Goal: Task Accomplishment & Management: Use online tool/utility

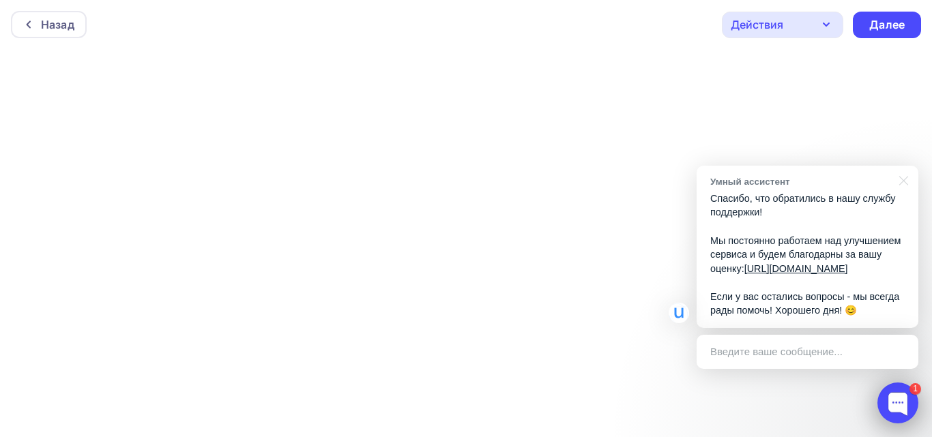
click at [904, 402] on div at bounding box center [898, 403] width 41 height 41
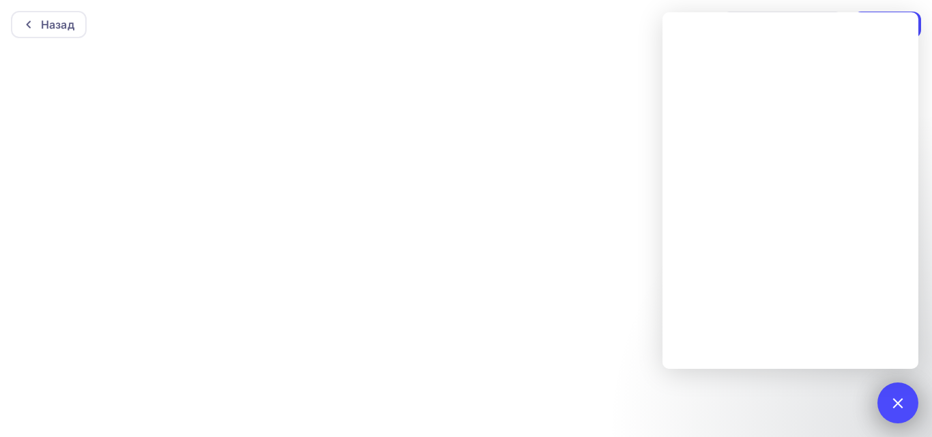
click at [891, 408] on div "1" at bounding box center [898, 403] width 41 height 41
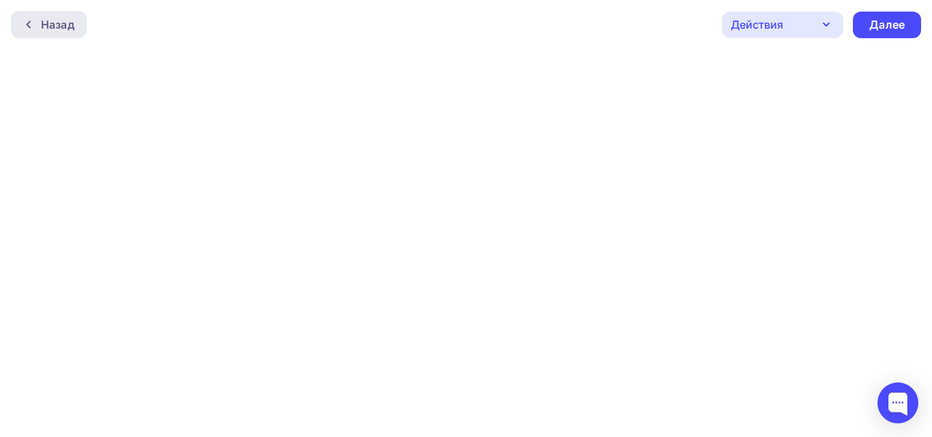
click at [40, 31] on div "Назад" at bounding box center [49, 24] width 76 height 27
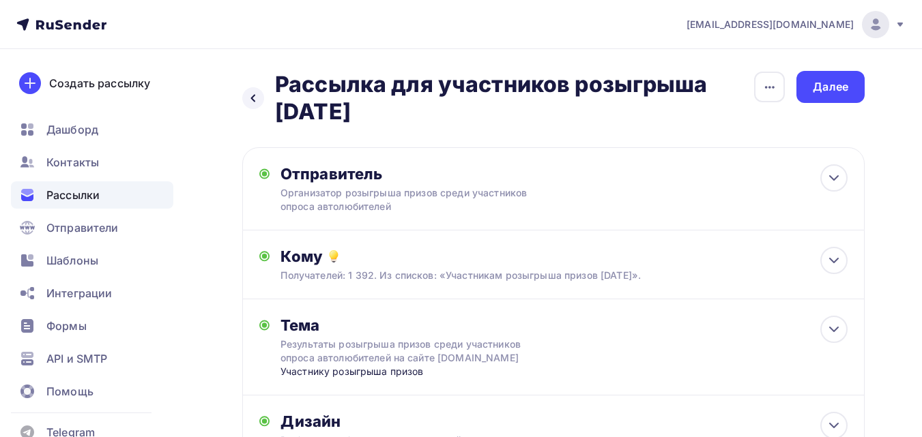
scroll to position [184, 0]
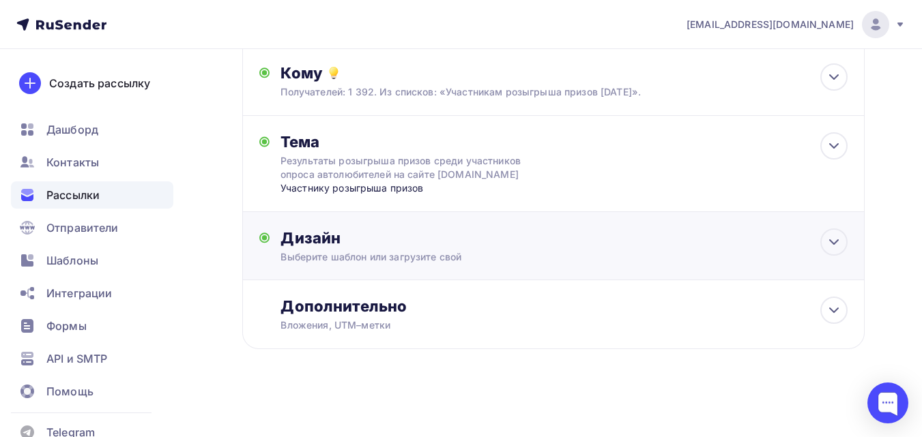
click at [480, 244] on div "Дизайн" at bounding box center [563, 238] width 567 height 19
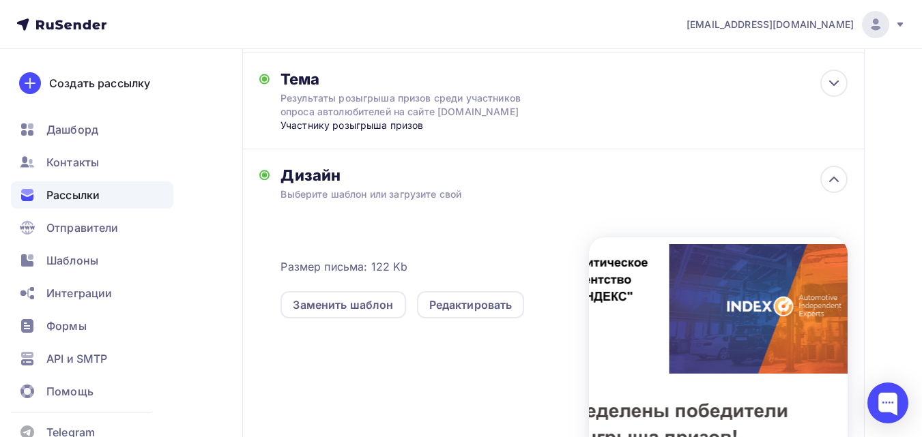
scroll to position [320, 0]
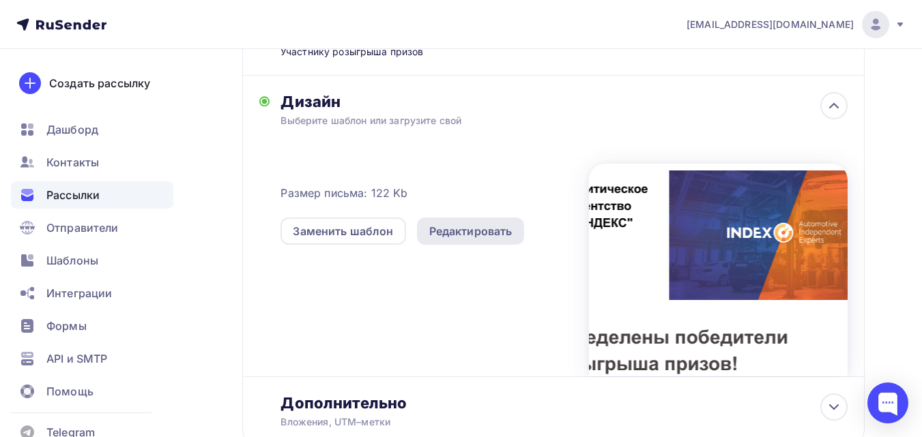
click at [464, 228] on div "Редактировать" at bounding box center [470, 231] width 83 height 16
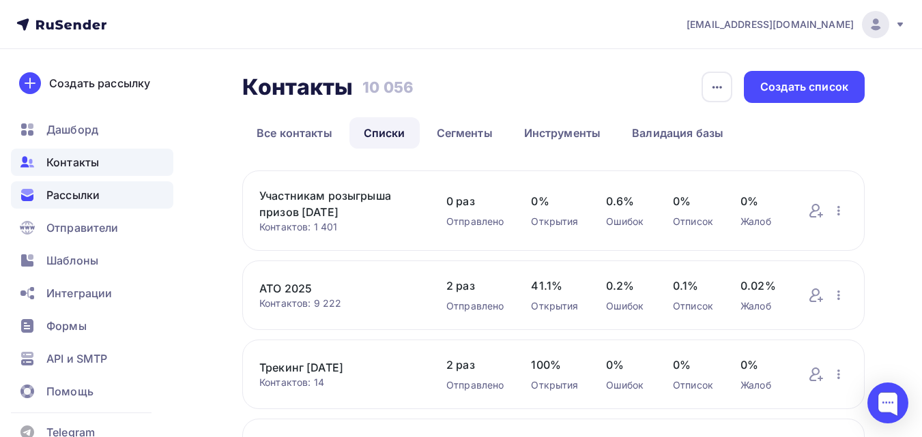
click at [72, 191] on span "Рассылки" at bounding box center [72, 195] width 53 height 16
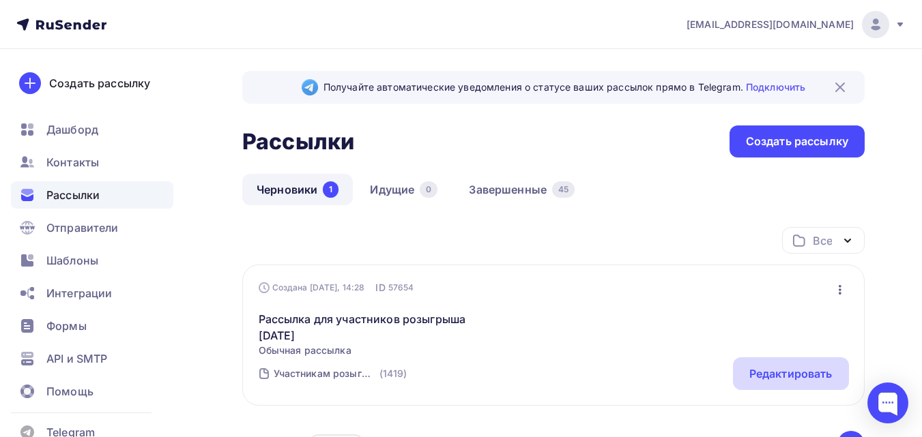
click at [756, 366] on div "Редактировать" at bounding box center [790, 374] width 83 height 16
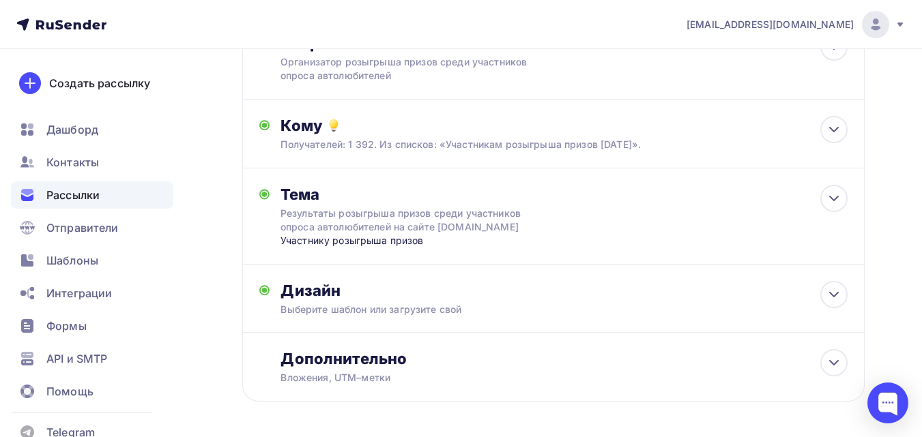
scroll to position [136, 0]
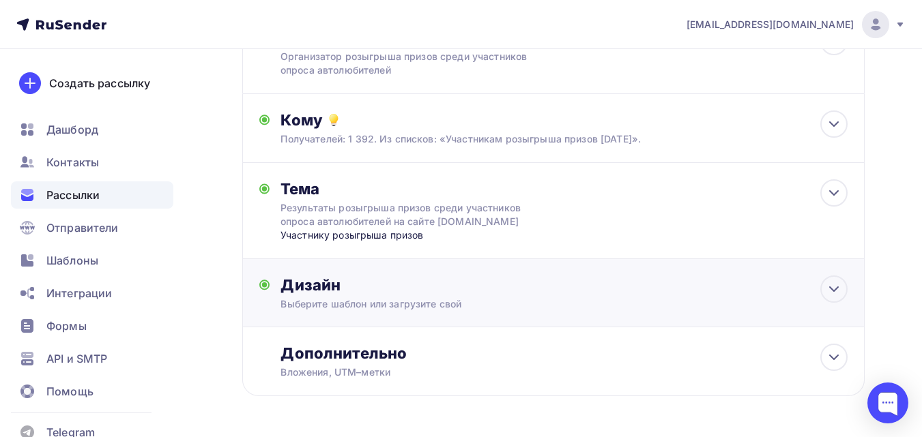
click at [530, 299] on div "Выберите шаблон или загрузите свой" at bounding box center [535, 305] width 510 height 14
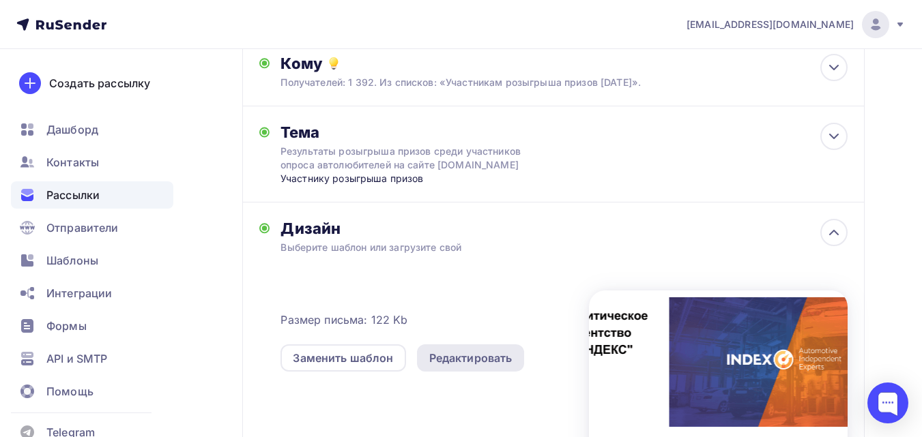
scroll to position [273, 0]
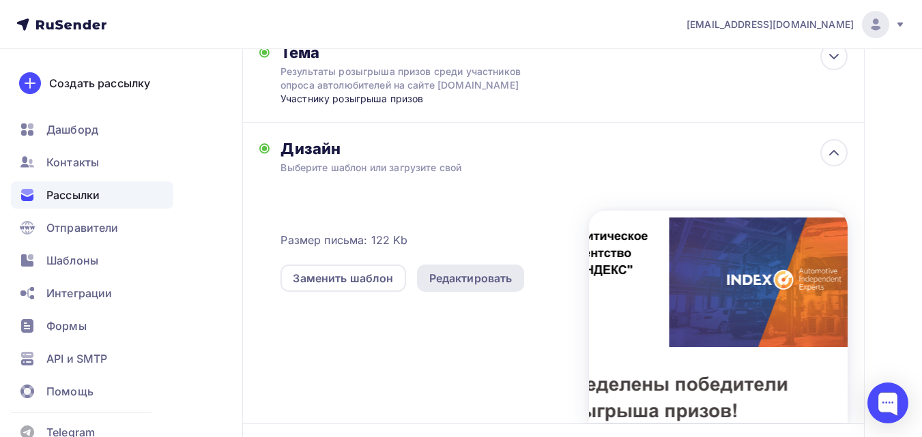
click at [468, 282] on div "Редактировать" at bounding box center [470, 278] width 83 height 16
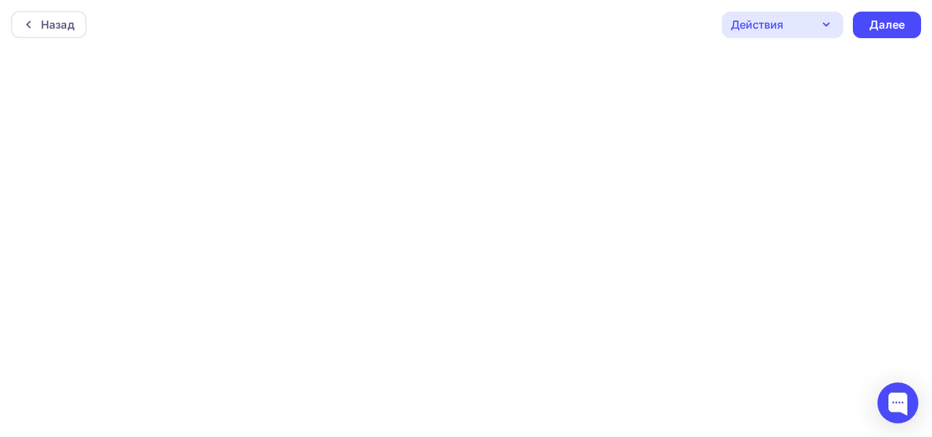
click at [856, 87] on div at bounding box center [466, 243] width 932 height 388
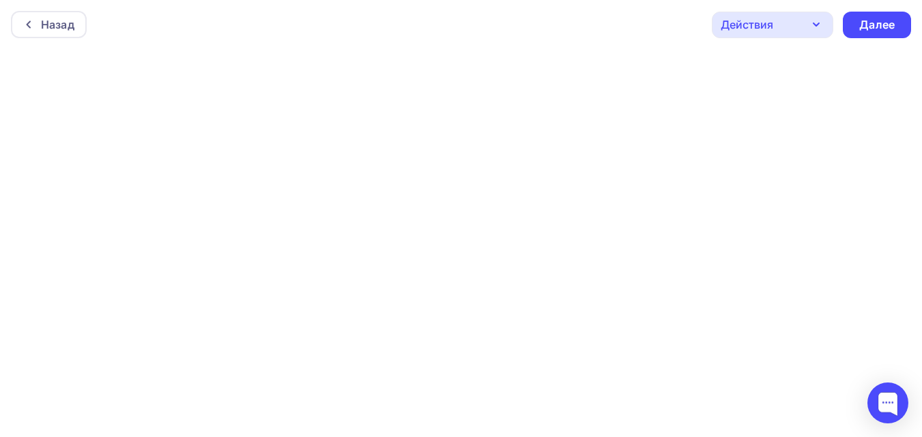
click at [805, 28] on div "Действия" at bounding box center [772, 25] width 121 height 27
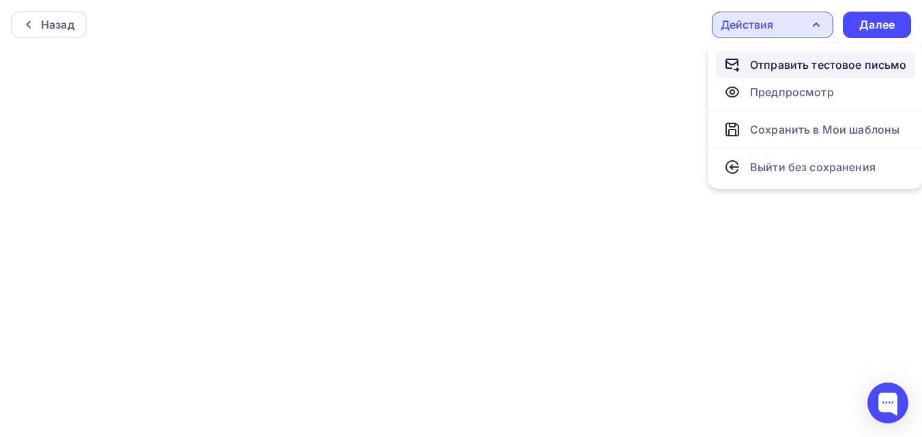
click at [813, 66] on div "Отправить тестовое письмо" at bounding box center [828, 65] width 157 height 16
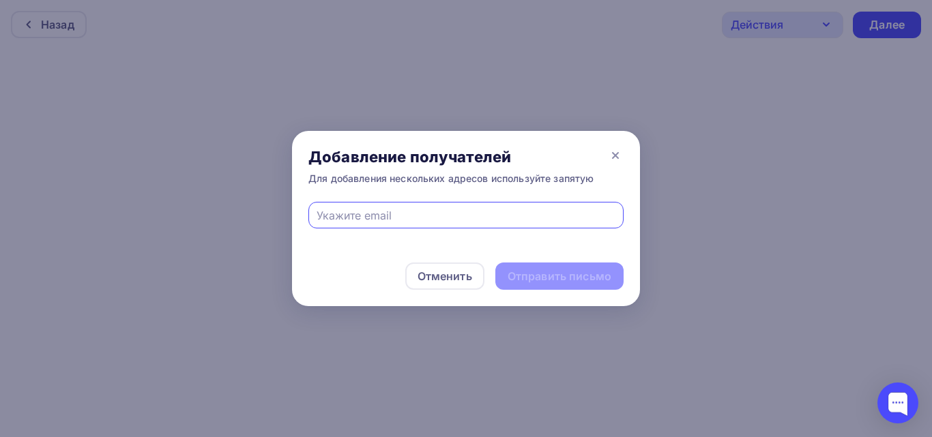
type input "з"
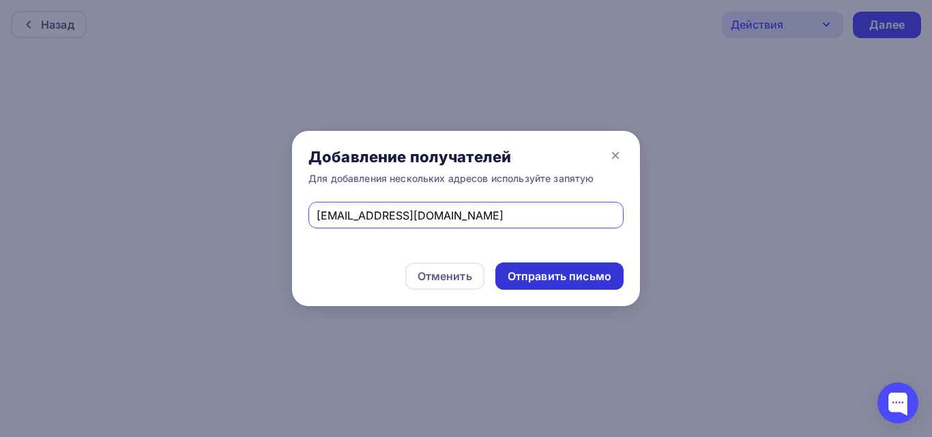
type input "[EMAIL_ADDRESS][DOMAIN_NAME]"
click at [559, 274] on div "Отправить письмо" at bounding box center [560, 277] width 104 height 16
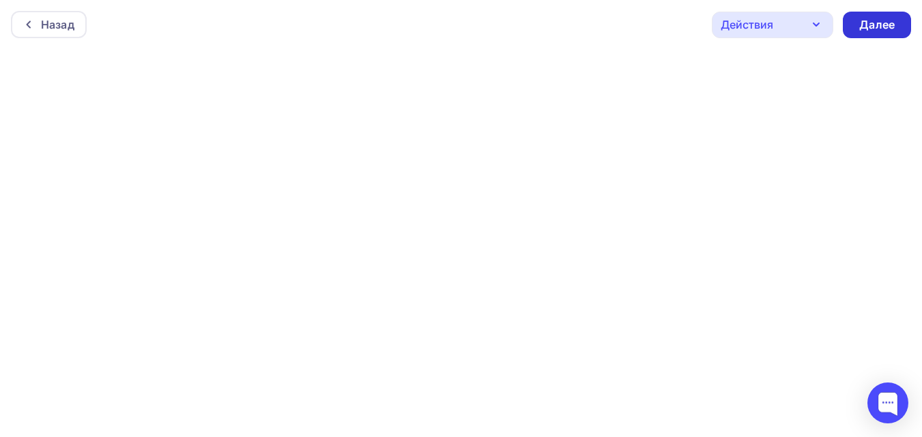
click at [892, 24] on div "Далее" at bounding box center [876, 25] width 35 height 16
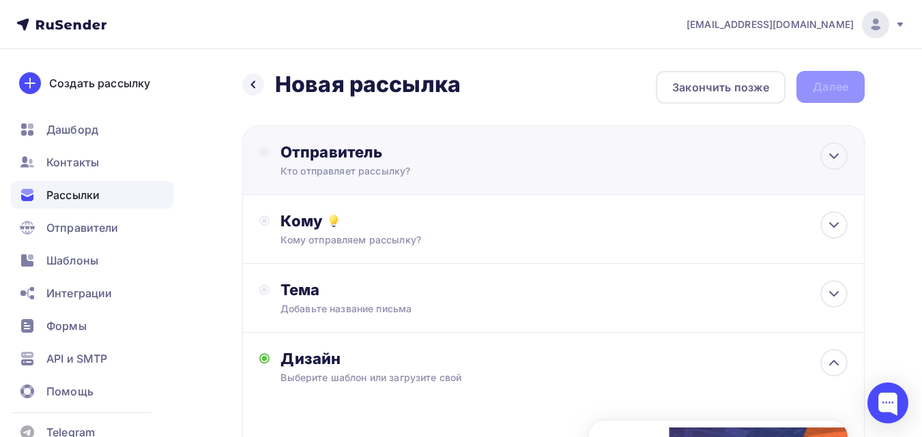
click at [499, 168] on div "Кто отправляет рассылку?" at bounding box center [413, 171] width 266 height 14
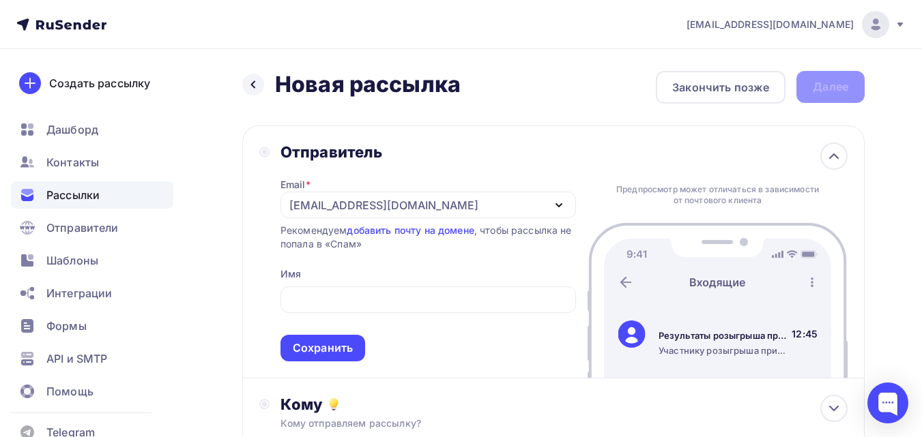
click at [472, 207] on div "[EMAIL_ADDRESS][DOMAIN_NAME]" at bounding box center [427, 205] width 295 height 27
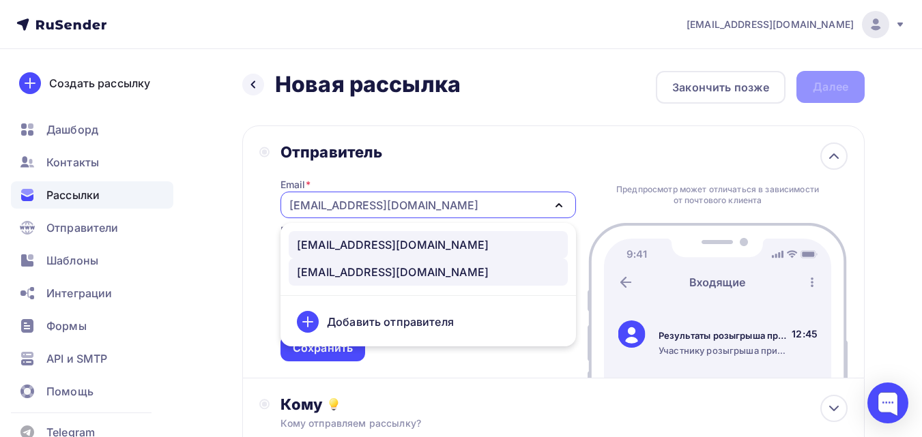
click at [463, 242] on div "research@index-automotive.ru" at bounding box center [428, 245] width 263 height 16
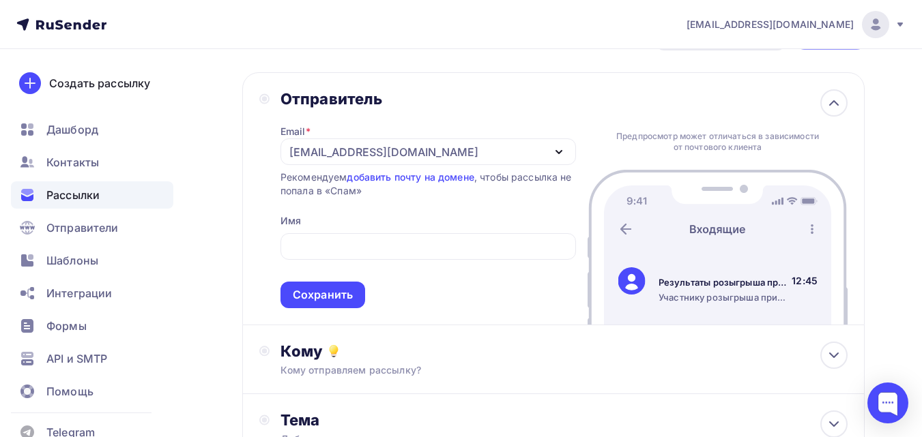
scroll to position [68, 0]
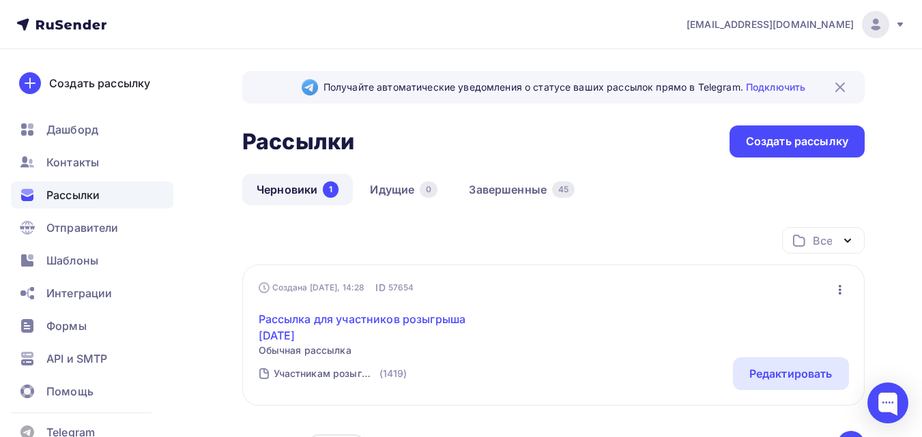
click at [350, 317] on link "Рассылка для участников розыгрыша [DATE]" at bounding box center [376, 327] width 234 height 33
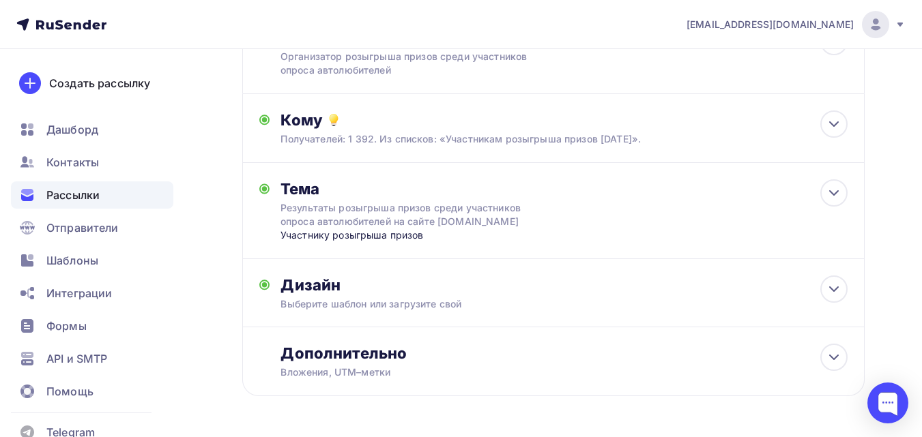
scroll to position [184, 0]
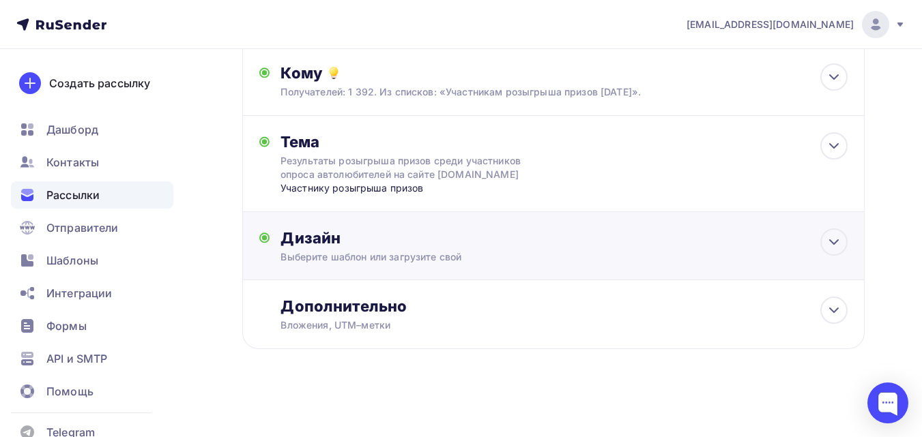
click at [422, 250] on div "Дизайн Выберите шаблон или загрузите свой Размер письма: 122 Kb Заменить шаблон…" at bounding box center [563, 246] width 567 height 35
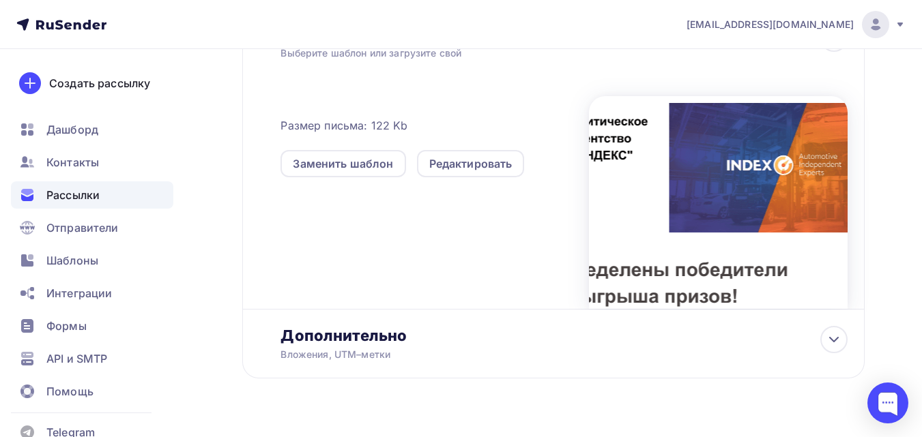
scroll to position [388, 0]
click at [479, 160] on div "Редактировать" at bounding box center [470, 163] width 83 height 16
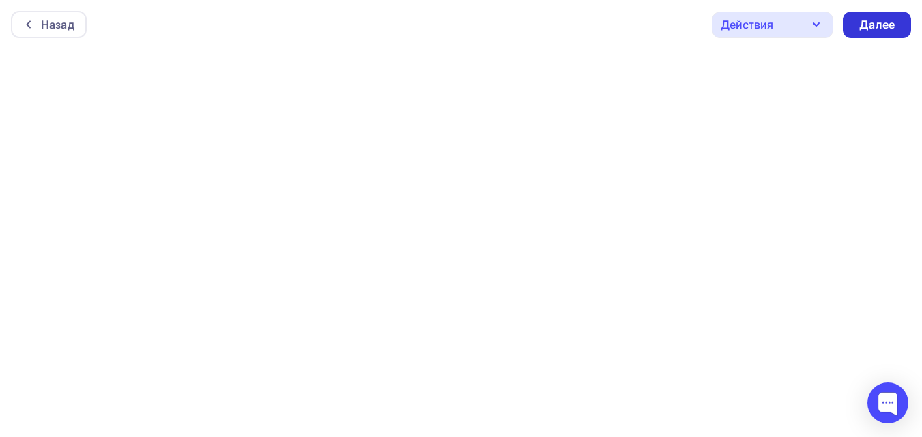
click at [879, 23] on div "Далее" at bounding box center [876, 25] width 35 height 16
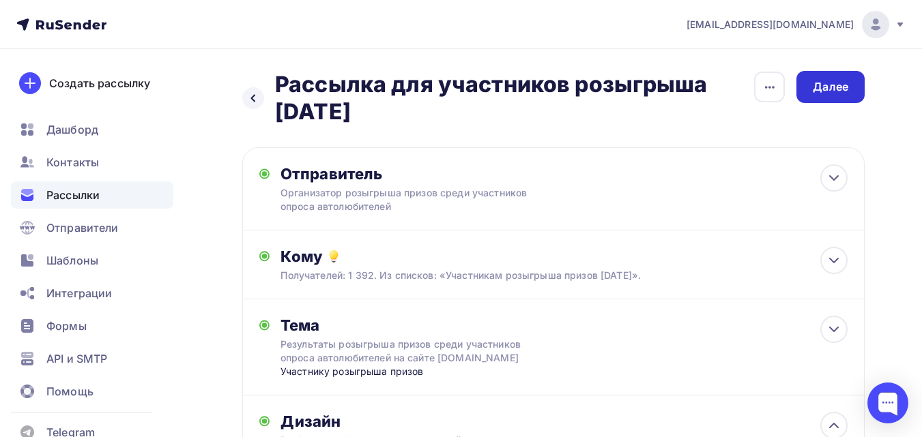
click at [837, 92] on div "Далее" at bounding box center [830, 87] width 35 height 16
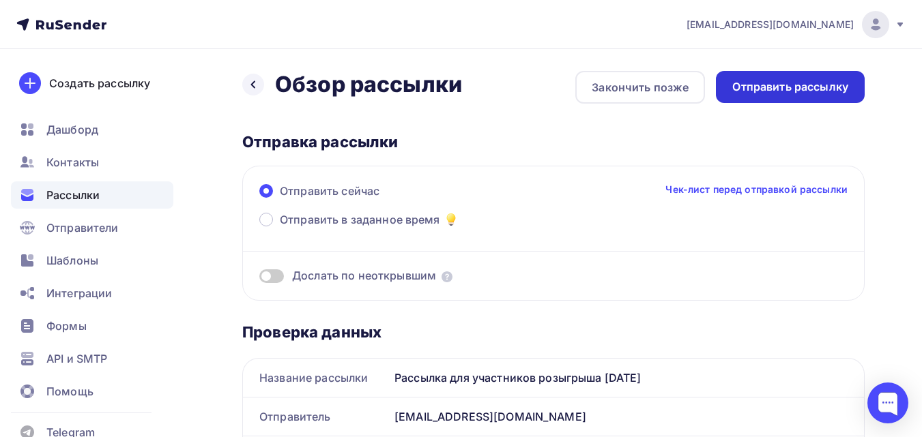
click at [799, 91] on div "Отправить рассылку" at bounding box center [790, 87] width 116 height 16
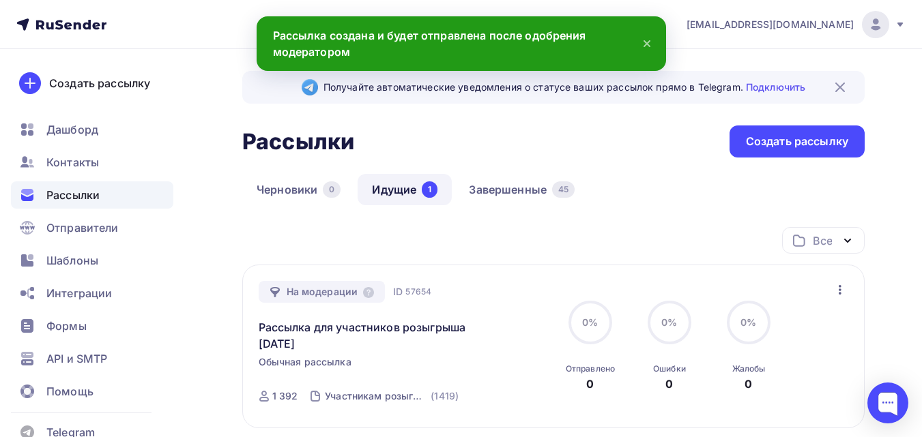
click at [646, 45] on icon at bounding box center [647, 43] width 16 height 16
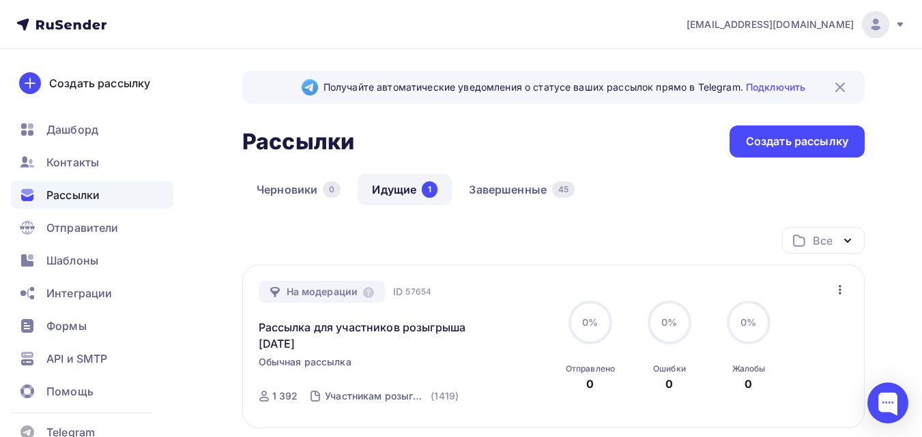
click at [838, 88] on img at bounding box center [840, 87] width 16 height 16
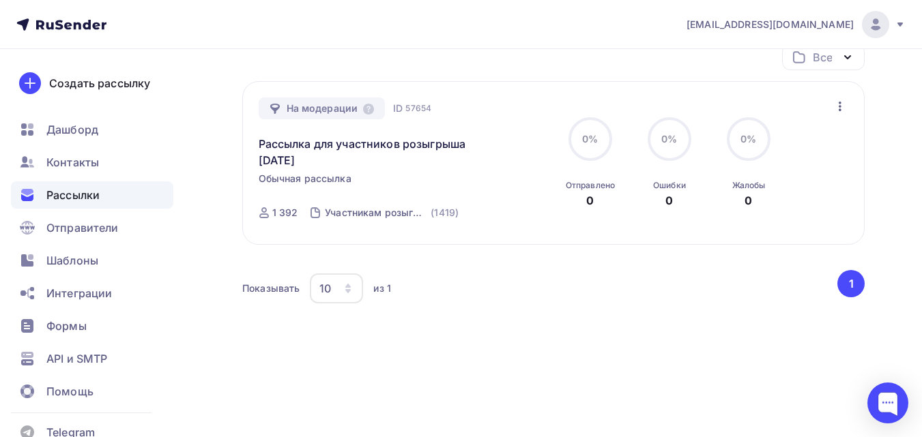
scroll to position [134, 0]
